Goal: Task Accomplishment & Management: Manage account settings

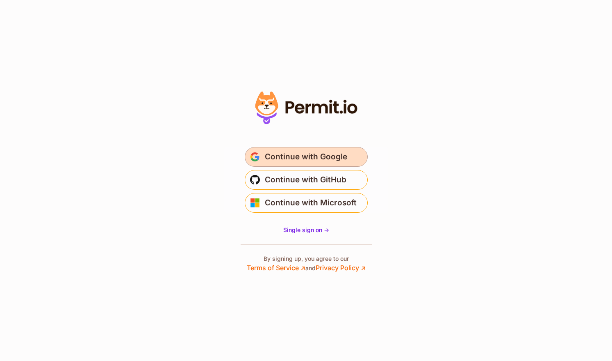
click at [293, 162] on span "Continue with Google" at bounding box center [306, 156] width 82 height 13
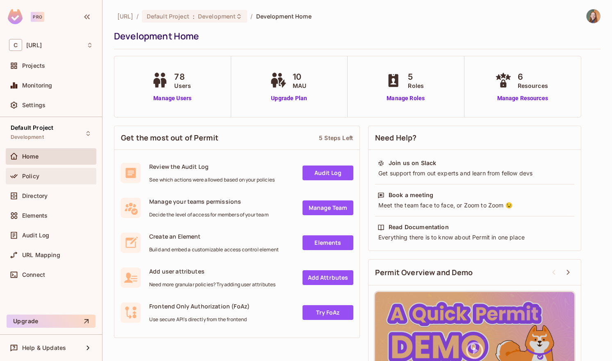
click at [50, 177] on div "Policy" at bounding box center [57, 176] width 71 height 7
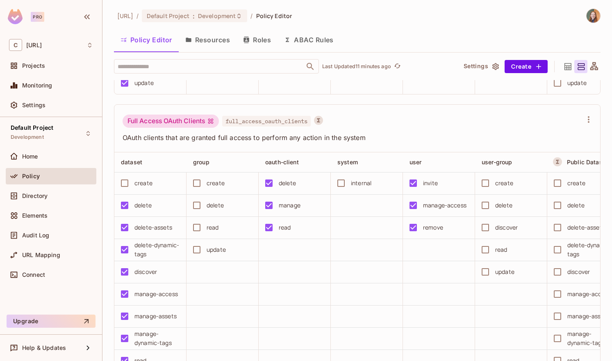
scroll to position [1905, 0]
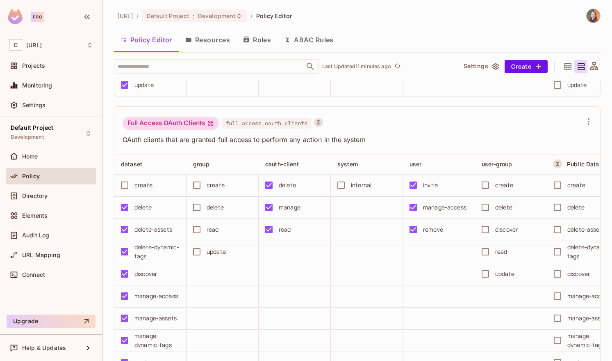
click at [313, 39] on button "ABAC Rules" at bounding box center [309, 40] width 63 height 21
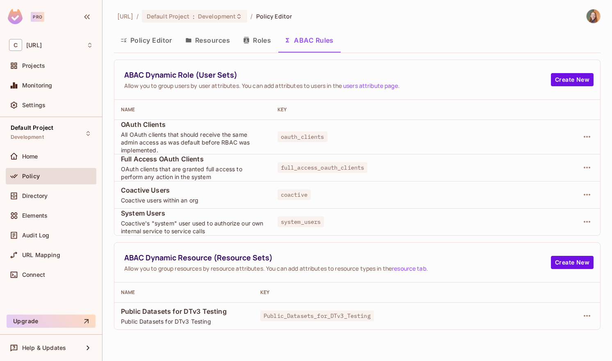
click at [137, 40] on button "Policy Editor" at bounding box center [146, 40] width 65 height 21
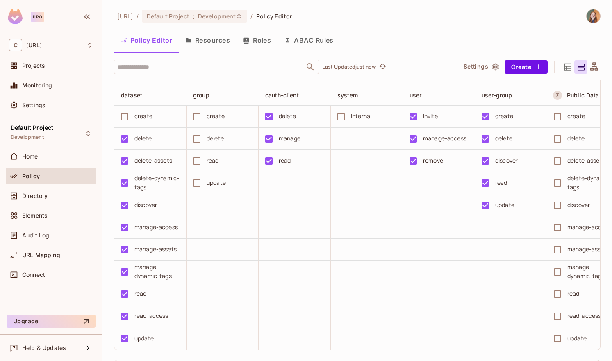
scroll to position [2289, 0]
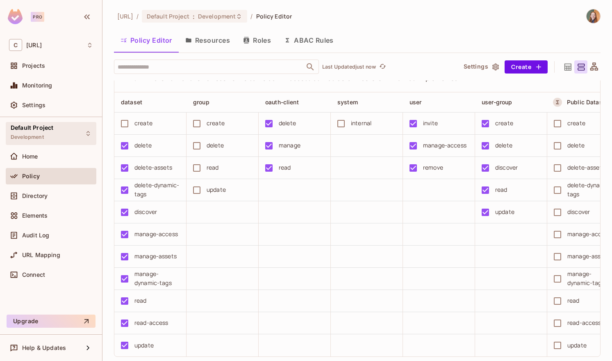
click at [64, 129] on div "Default Project Development" at bounding box center [51, 133] width 91 height 23
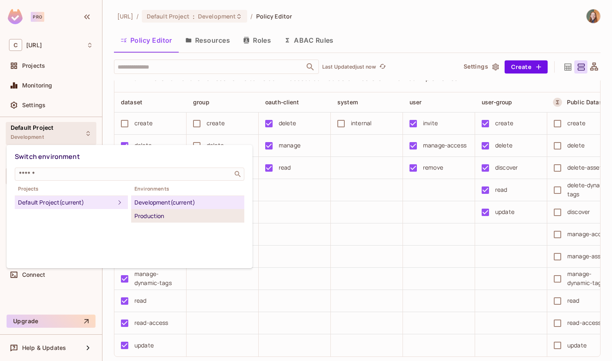
click at [144, 211] on div "Production" at bounding box center [188, 216] width 107 height 10
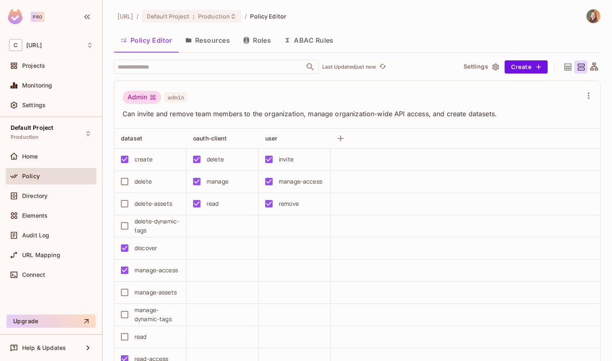
click at [297, 43] on button "ABAC Rules" at bounding box center [309, 40] width 63 height 21
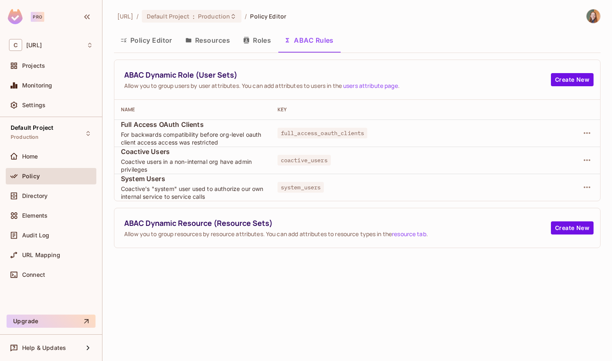
click at [160, 123] on span "Full Access OAuth Clients" at bounding box center [193, 124] width 144 height 9
copy span "Full Access OAuth Clients"
click at [33, 197] on span "Directory" at bounding box center [34, 195] width 25 height 7
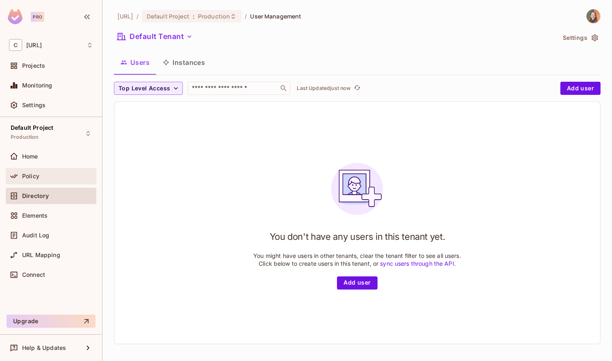
click at [38, 173] on span "Policy" at bounding box center [30, 176] width 17 height 7
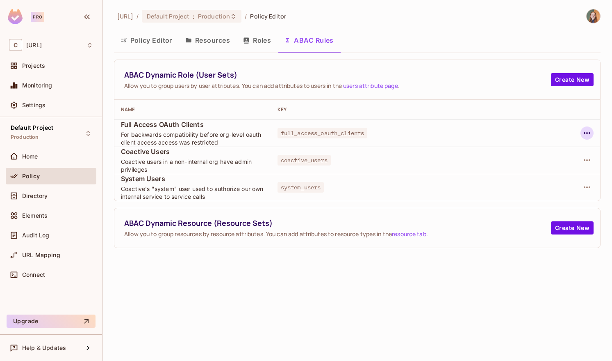
click at [589, 135] on icon "button" at bounding box center [588, 133] width 10 height 10
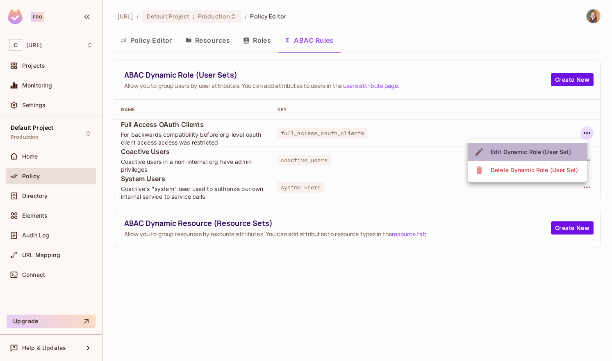
click at [543, 151] on div "Edit Dynamic Role (User Set)" at bounding box center [531, 152] width 80 height 8
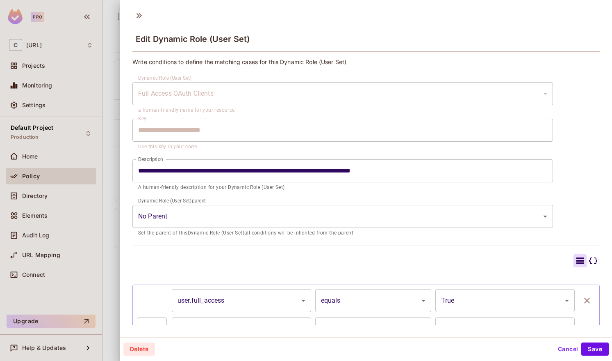
scroll to position [55, 0]
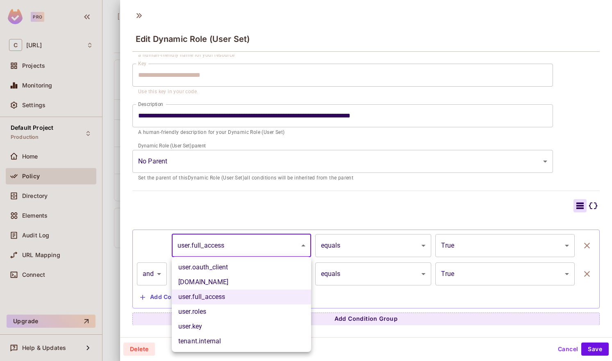
click at [211, 243] on body "Pro C [URL] Projects Monitoring Settings Default Project Production Home Policy…" at bounding box center [306, 180] width 612 height 361
click at [211, 243] on div at bounding box center [306, 180] width 612 height 361
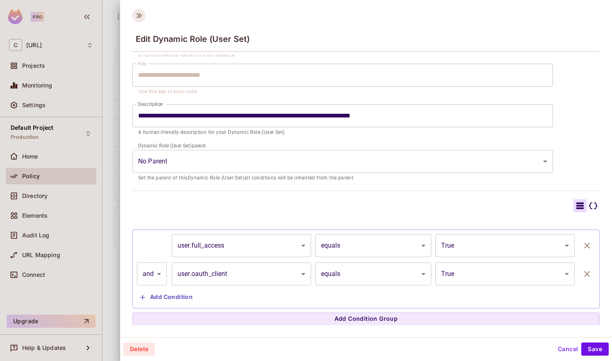
click at [136, 16] on icon at bounding box center [139, 15] width 13 height 13
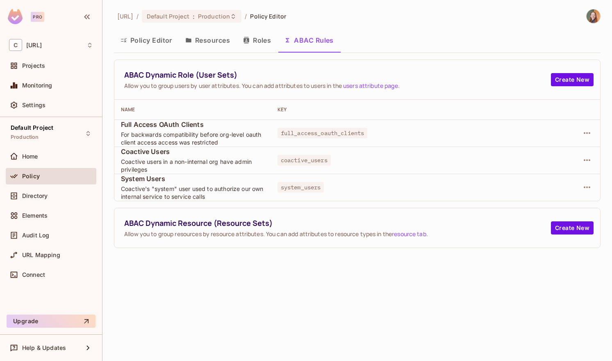
click at [137, 125] on span "Full Access OAuth Clients" at bounding box center [193, 124] width 144 height 9
drag, startPoint x: 170, startPoint y: 152, endPoint x: 121, endPoint y: 152, distance: 48.8
click at [121, 152] on span "Coactive Users" at bounding box center [193, 151] width 144 height 9
copy span "Coactive Users"
click at [585, 157] on icon "button" at bounding box center [588, 160] width 10 height 10
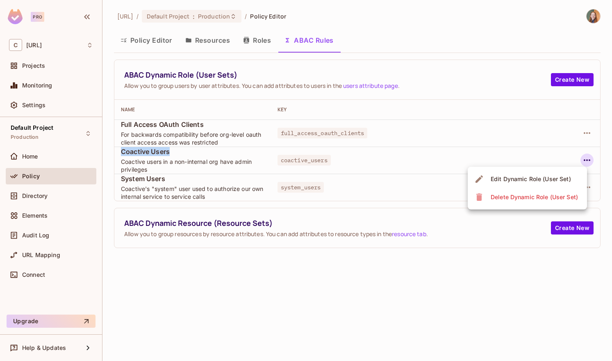
click at [543, 176] on div "Edit Dynamic Role (User Set)" at bounding box center [531, 179] width 80 height 8
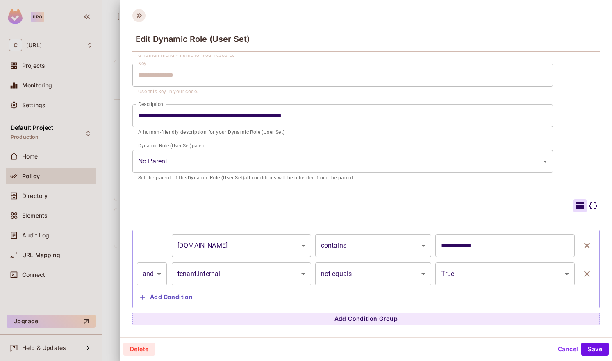
click at [139, 13] on icon at bounding box center [139, 15] width 5 height 5
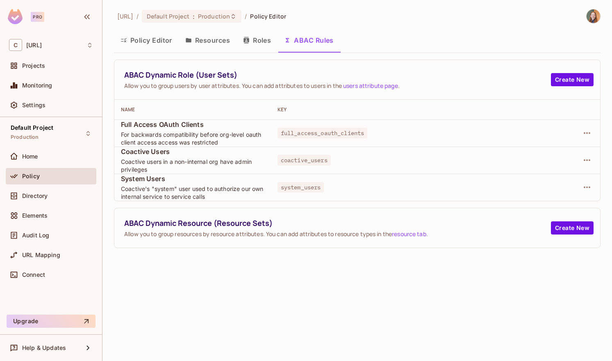
click at [154, 36] on button "Policy Editor" at bounding box center [146, 40] width 65 height 21
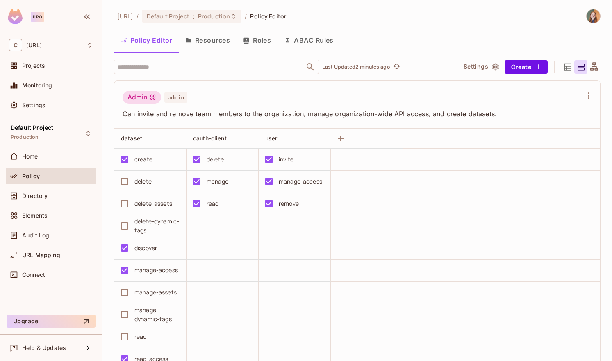
click at [297, 40] on button "ABAC Rules" at bounding box center [309, 40] width 63 height 21
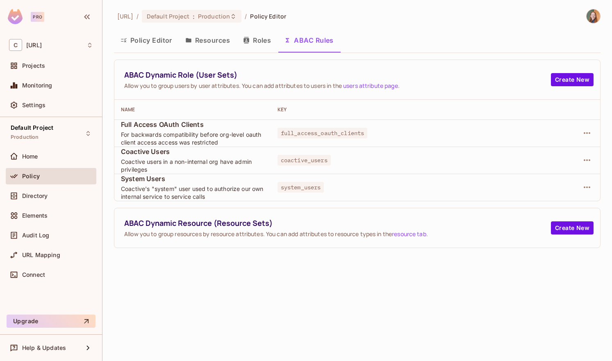
click at [151, 178] on span "System Users" at bounding box center [193, 178] width 144 height 9
copy span "System Users"
